Goal: Transaction & Acquisition: Purchase product/service

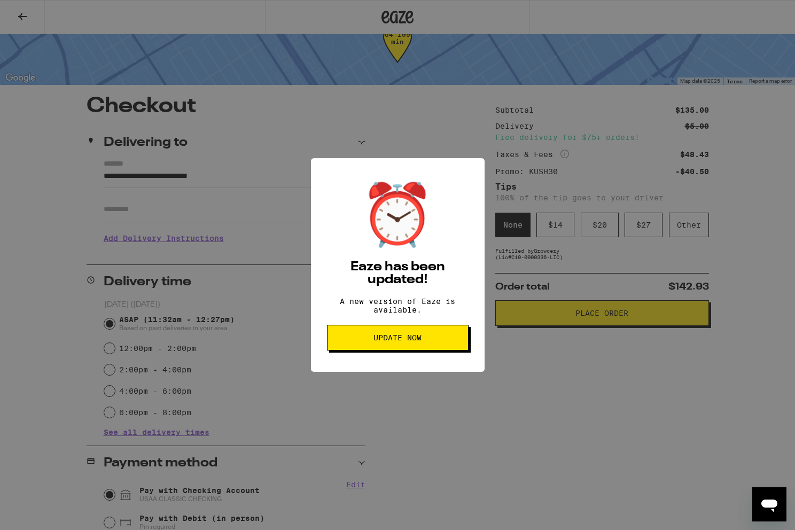
click at [439, 429] on div "⏰ Eaze has been updated! A new version of Eaze is available. Update Now" at bounding box center [397, 265] width 795 height 530
click at [403, 339] on span "Update Now" at bounding box center [398, 337] width 48 height 7
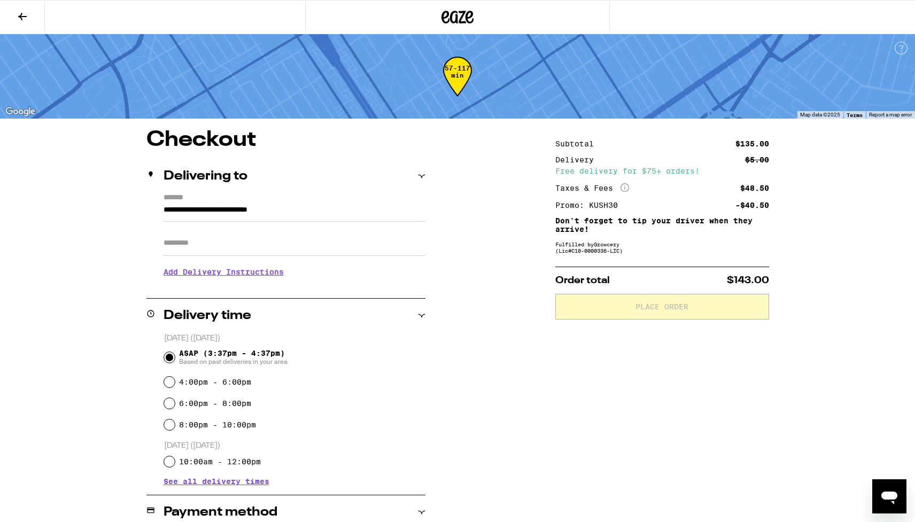
click at [190, 244] on input "Apt/Suite" at bounding box center [295, 243] width 262 height 26
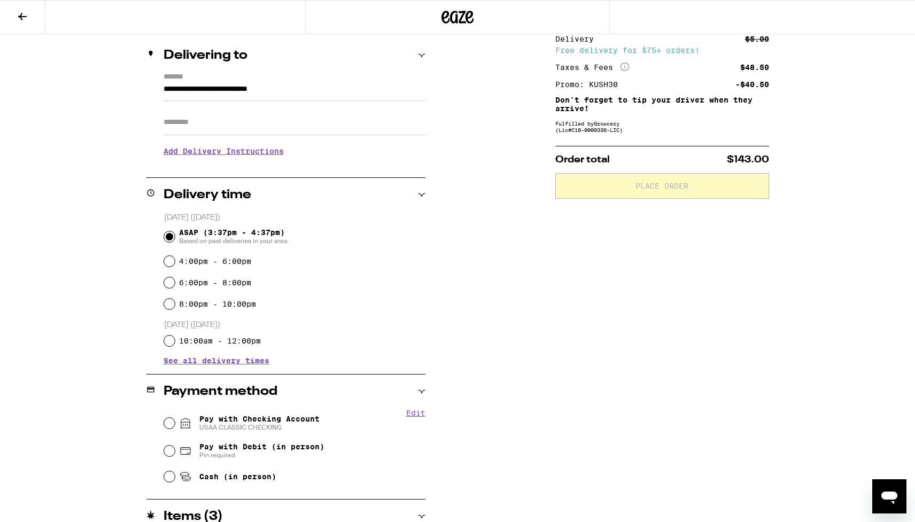
scroll to position [120, 0]
click at [170, 426] on input "Pay with Checking Account USAA CLASSIC CHECKING" at bounding box center [169, 423] width 11 height 11
radio input "true"
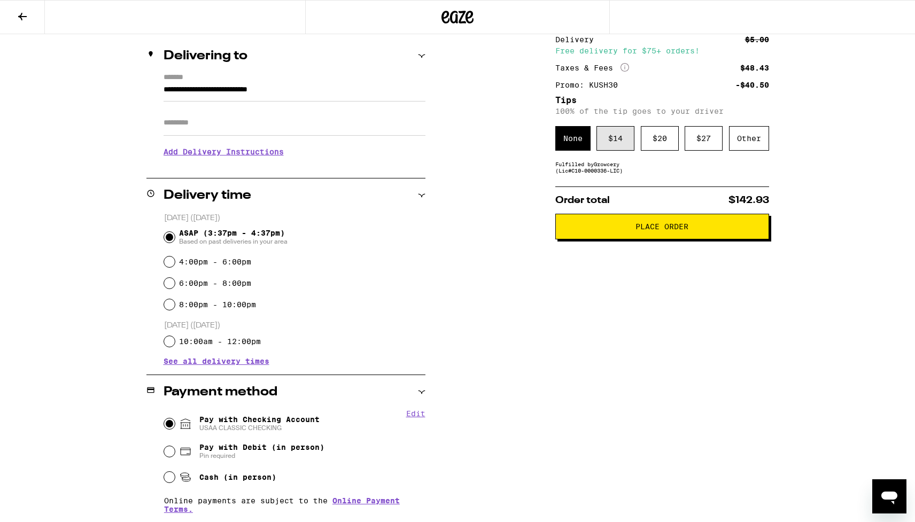
click at [612, 137] on div "$ 14" at bounding box center [615, 138] width 38 height 25
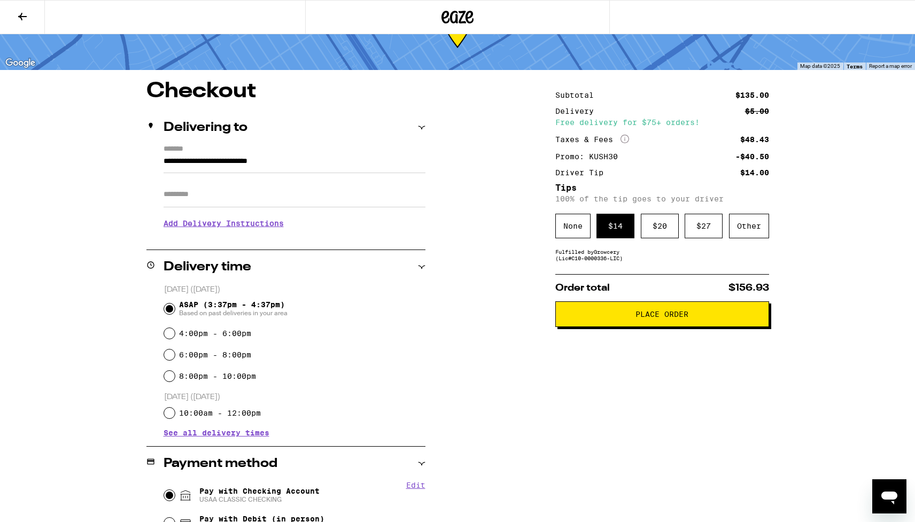
scroll to position [50, 0]
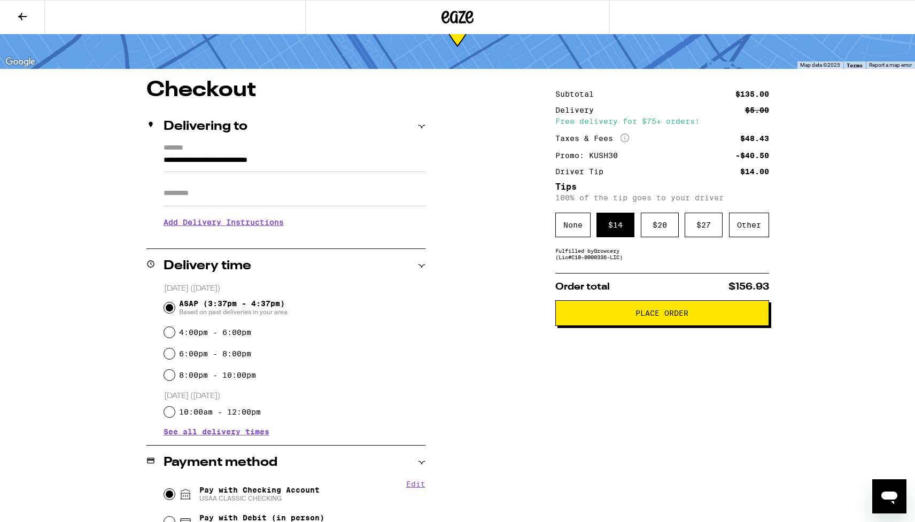
click at [672, 317] on span "Place Order" at bounding box center [661, 312] width 53 height 7
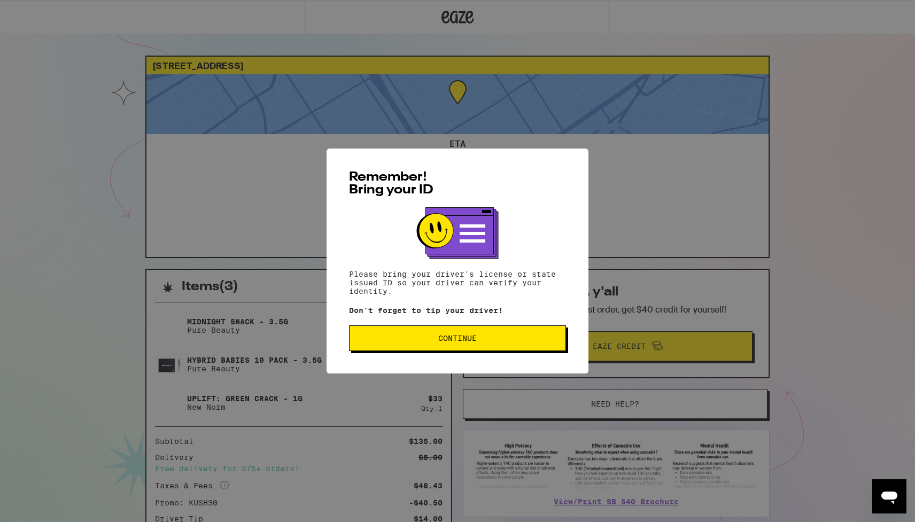
click at [452, 342] on span "Continue" at bounding box center [457, 338] width 38 height 7
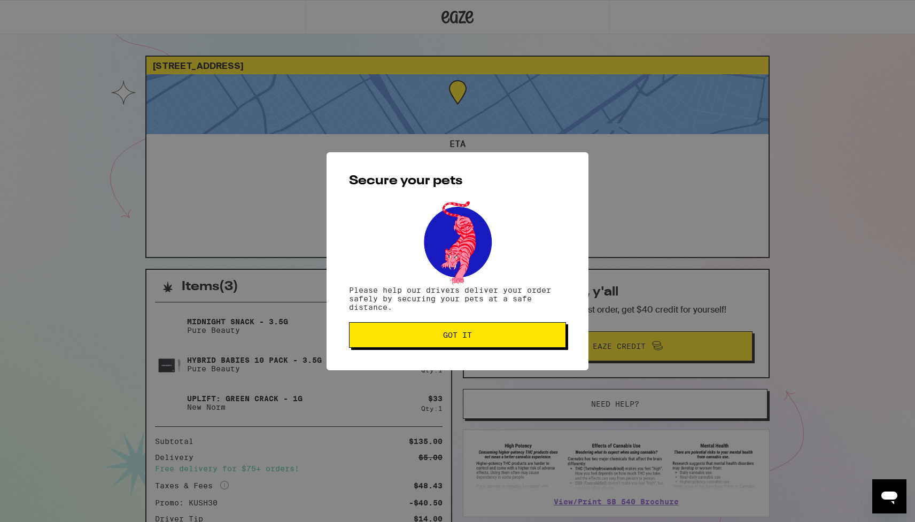
click at [452, 344] on button "Got it" at bounding box center [457, 335] width 217 height 26
